Goal: Information Seeking & Learning: Learn about a topic

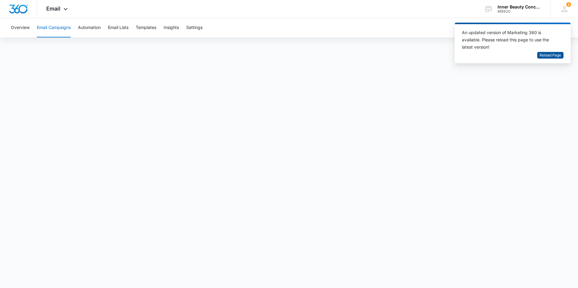
click at [541, 55] on span "Reload Page" at bounding box center [550, 56] width 21 height 6
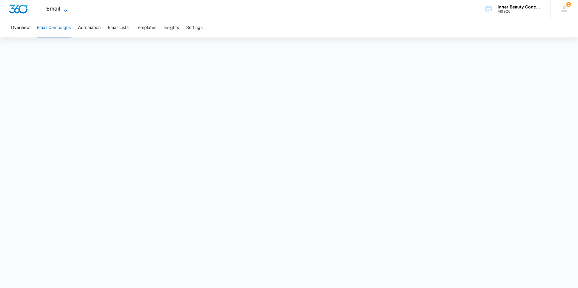
click at [65, 8] on icon at bounding box center [65, 10] width 7 height 7
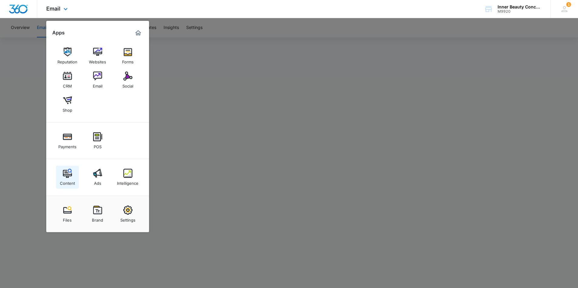
click at [64, 177] on img at bounding box center [67, 173] width 9 height 9
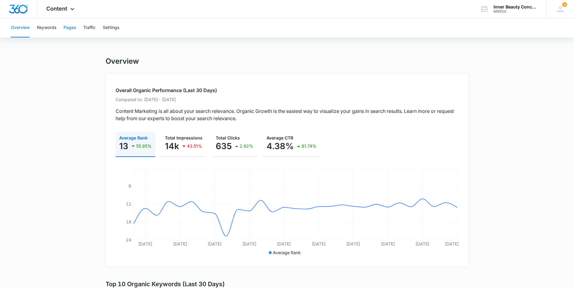
click at [69, 28] on button "Pages" at bounding box center [69, 27] width 12 height 19
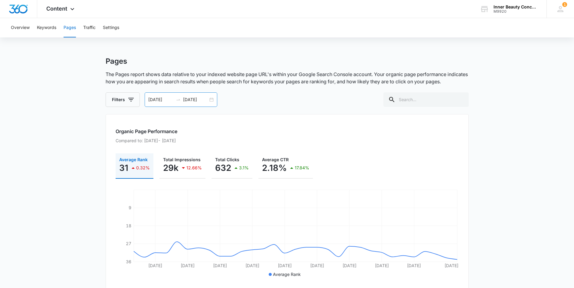
click at [212, 99] on div "08/01/2025 08/31/2025" at bounding box center [181, 100] width 73 height 15
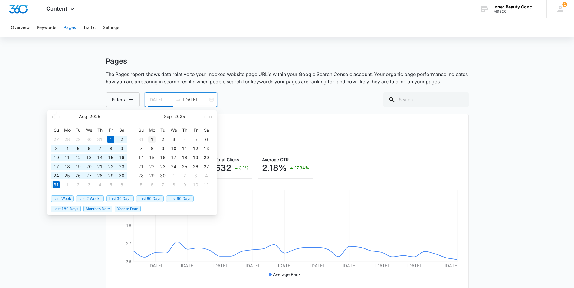
type input "09/01/2025"
click at [151, 140] on div "1" at bounding box center [151, 139] width 7 height 7
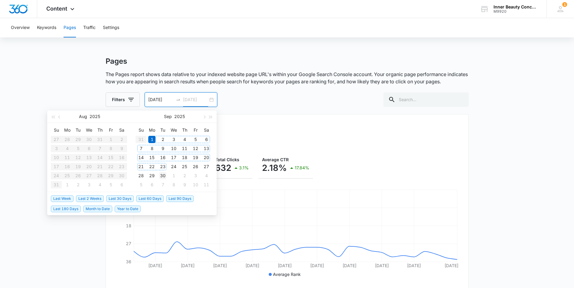
type input "09/30/2025"
click at [161, 177] on div "30" at bounding box center [162, 175] width 7 height 7
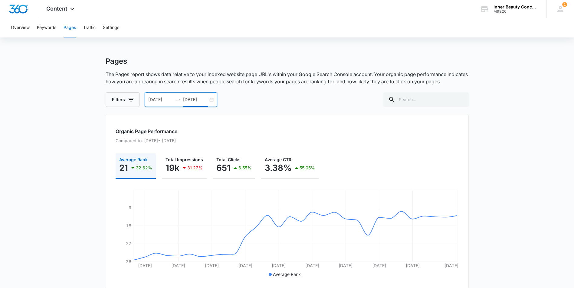
click at [173, 103] on div "09/01/2025 09/30/2025" at bounding box center [181, 100] width 73 height 15
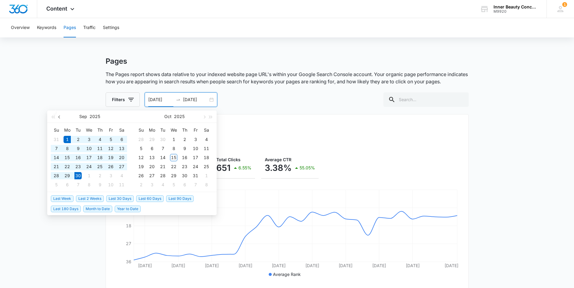
click at [60, 117] on span "button" at bounding box center [59, 116] width 3 height 3
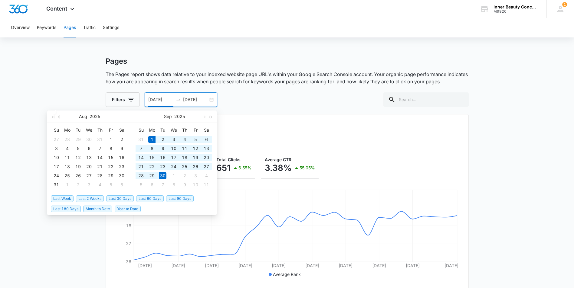
click at [60, 117] on span "button" at bounding box center [59, 116] width 3 height 3
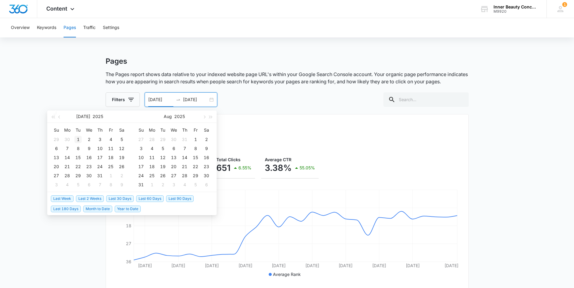
type input "07/01/2025"
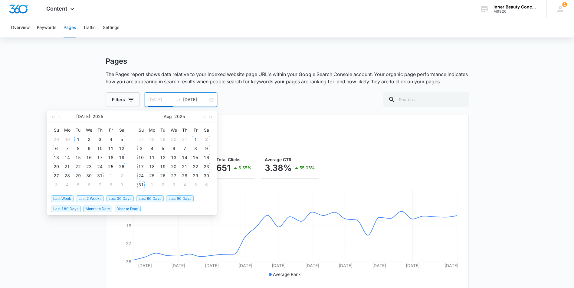
click at [78, 139] on div "1" at bounding box center [77, 139] width 7 height 7
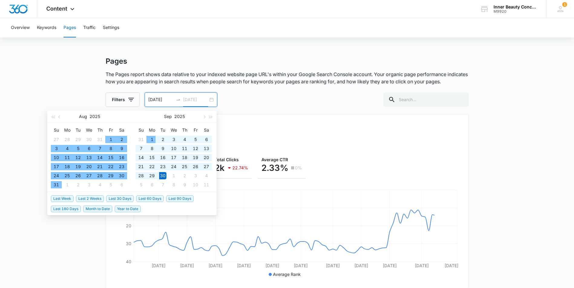
type input "09/30/2025"
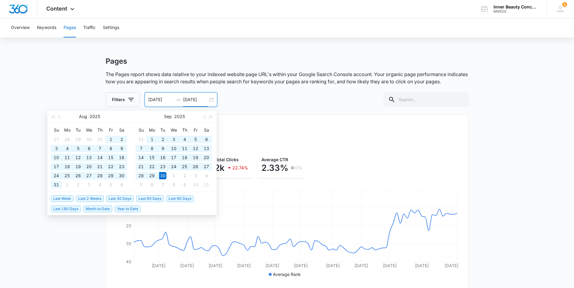
click at [347, 132] on h2 "Organic Page Performance" at bounding box center [286, 131] width 343 height 7
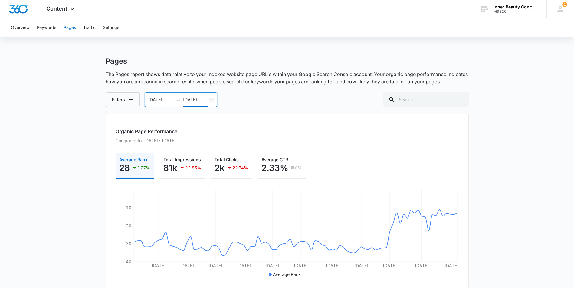
click at [164, 101] on input "07/01/2025" at bounding box center [160, 99] width 25 height 7
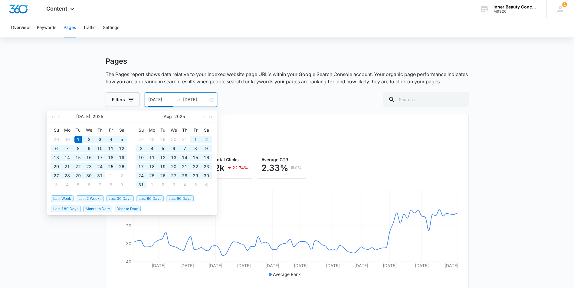
click at [60, 118] on span "button" at bounding box center [59, 116] width 3 height 3
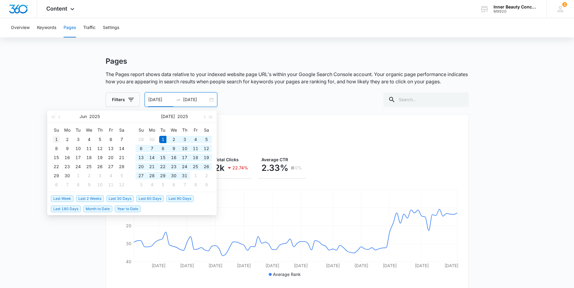
type input "06/01/2025"
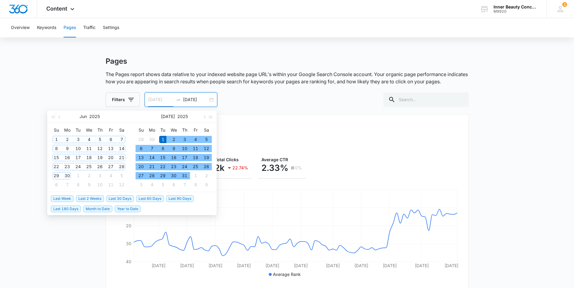
click at [56, 140] on div "1" at bounding box center [56, 139] width 7 height 7
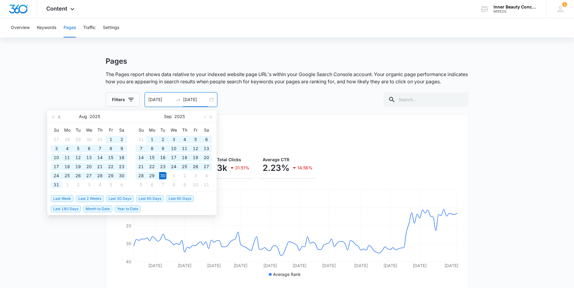
click at [59, 117] on span "button" at bounding box center [59, 116] width 3 height 3
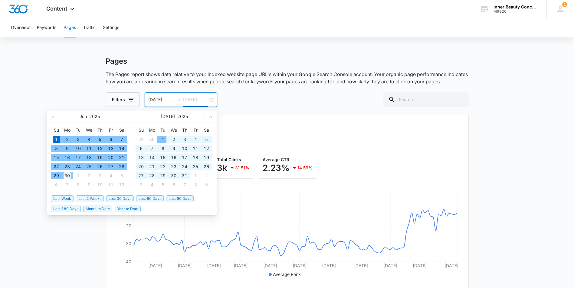
type input "06/30/2025"
click at [69, 174] on div "30" at bounding box center [66, 175] width 7 height 7
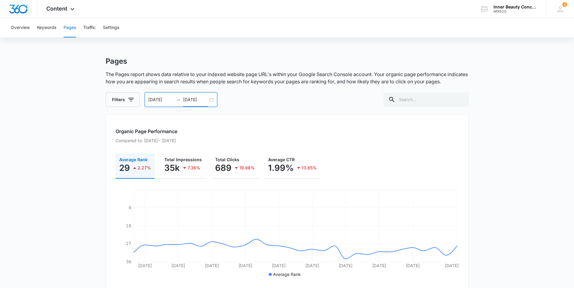
click at [213, 101] on div "06/01/2025 06/30/2025" at bounding box center [181, 100] width 73 height 15
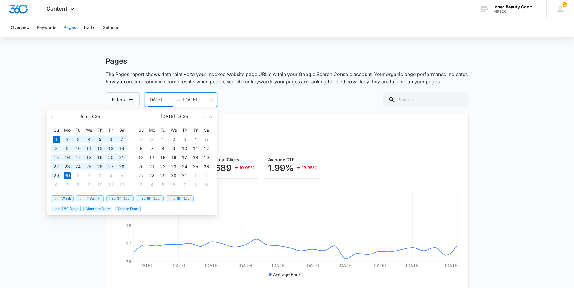
click at [206, 117] on button "button" at bounding box center [203, 117] width 7 height 12
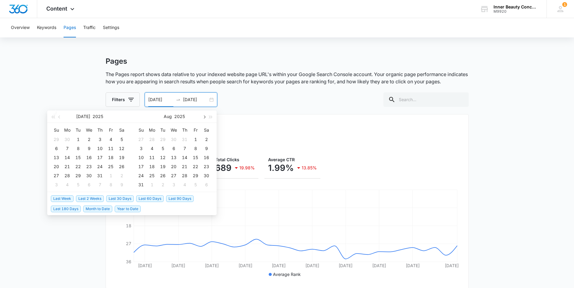
click at [206, 117] on button "button" at bounding box center [203, 117] width 7 height 12
type input "10/15/2025"
click at [174, 157] on div "15" at bounding box center [173, 157] width 7 height 7
click at [60, 117] on span "button" at bounding box center [59, 116] width 3 height 3
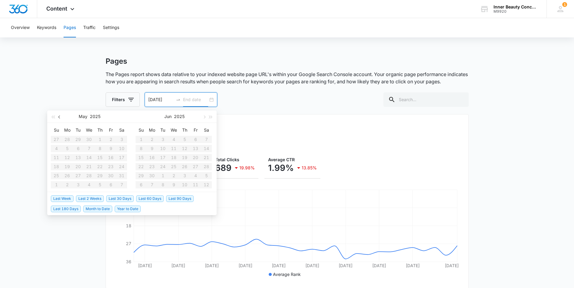
click at [60, 117] on span "button" at bounding box center [59, 116] width 3 height 3
click at [205, 116] on button "button" at bounding box center [203, 117] width 7 height 12
click at [204, 117] on span "button" at bounding box center [203, 116] width 3 height 3
click at [141, 140] on table "Su Mo Tu We Th Fr Sa 1 2 3 4 5 6 7 8 9 10 11 12 13 14 15 16 17 18 19 20 21 22 2…" at bounding box center [173, 157] width 76 height 64
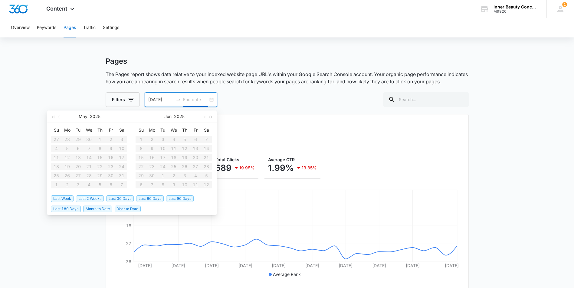
click at [149, 99] on input "10/15/2025" at bounding box center [160, 99] width 25 height 7
click at [60, 118] on span "button" at bounding box center [59, 116] width 3 height 3
type input "06/01/2025"
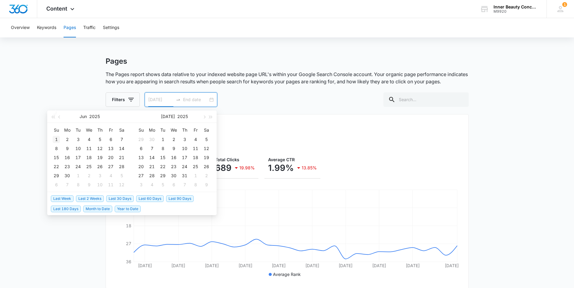
click at [57, 139] on div "1" at bounding box center [56, 139] width 7 height 7
click at [205, 118] on button "button" at bounding box center [203, 117] width 7 height 12
type input "09/03/2025"
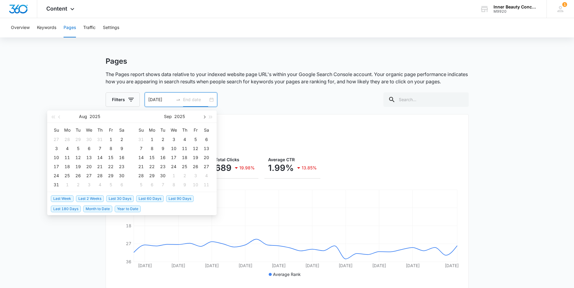
click at [203, 117] on span "button" at bounding box center [203, 116] width 3 height 3
type input "10/15/2025"
click at [172, 156] on div "15" at bounding box center [173, 157] width 7 height 7
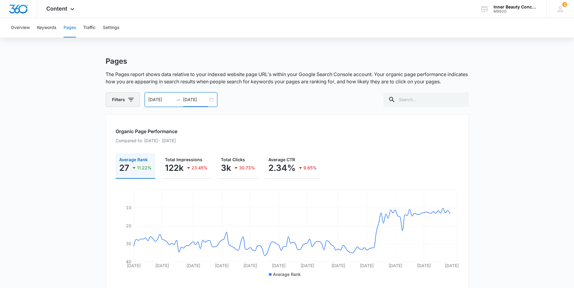
click at [132, 99] on icon "button" at bounding box center [130, 100] width 5 height 4
click at [295, 104] on div "Filters 06/01/2025 10/15/2025 Sep 2025 Su Mo Tu We Th Fr Sa 31 1 2 3 4 5 6 7 8 …" at bounding box center [287, 100] width 363 height 15
click at [68, 28] on button "Pages" at bounding box center [69, 27] width 12 height 19
click at [18, 28] on button "Overview" at bounding box center [20, 27] width 19 height 19
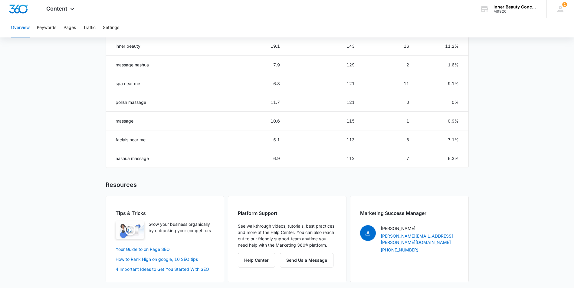
scroll to position [354, 0]
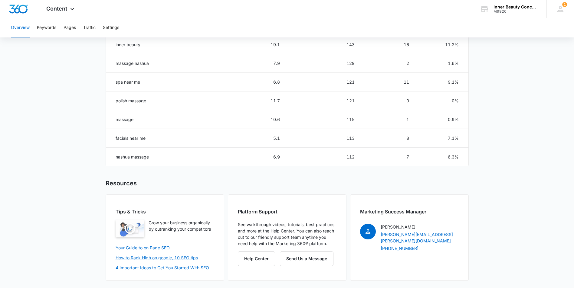
click at [188, 259] on link "How to Rank High on google, 10 SEO tips" at bounding box center [156, 257] width 82 height 5
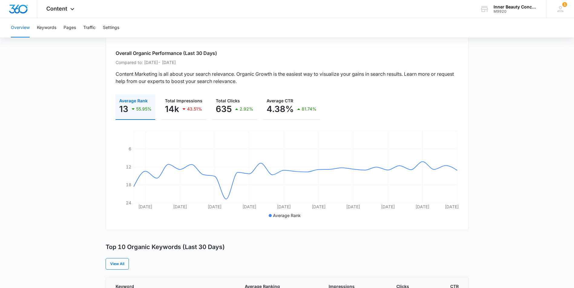
scroll to position [0, 0]
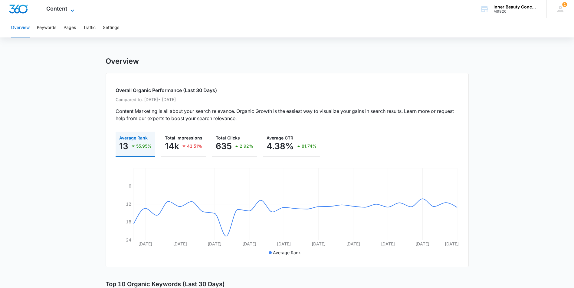
click at [72, 9] on icon at bounding box center [72, 10] width 7 height 7
